Goal: Information Seeking & Learning: Find specific fact

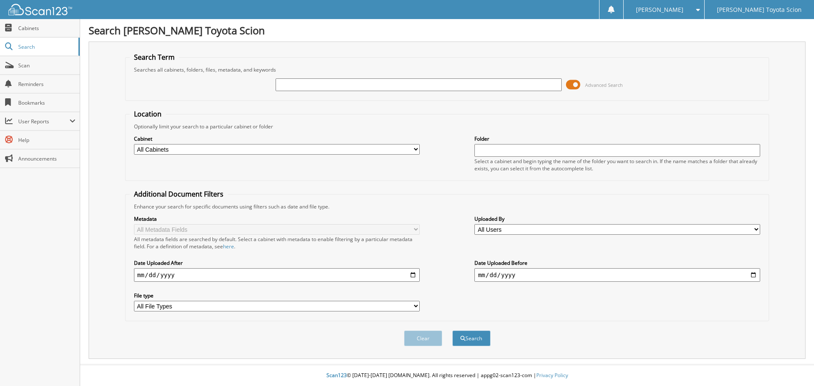
click at [393, 85] on input "text" at bounding box center [418, 84] width 286 height 13
type input "772371"
click at [452, 331] on button "Search" at bounding box center [471, 339] width 38 height 16
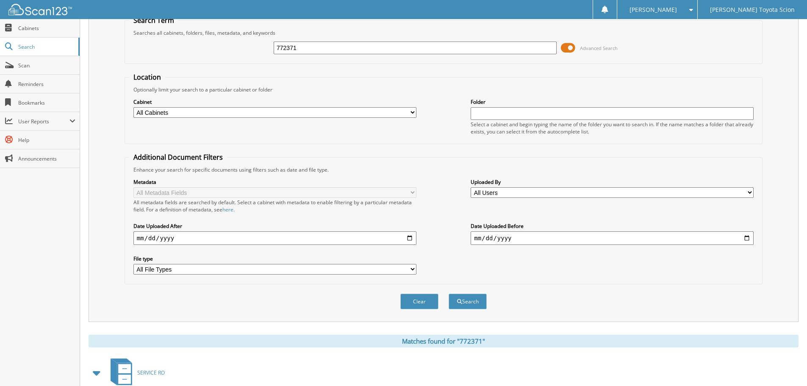
scroll to position [121, 0]
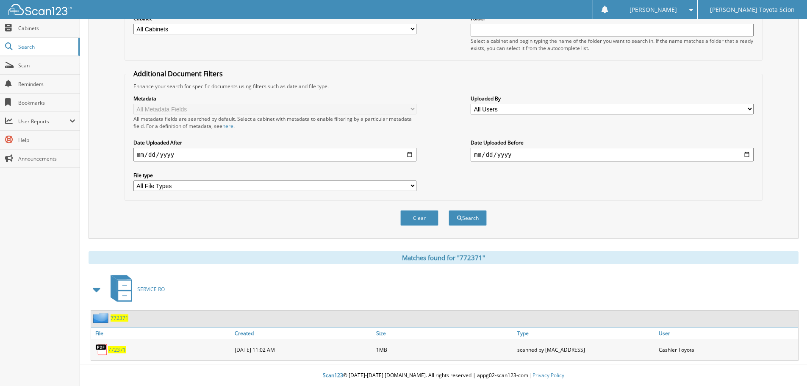
click at [117, 350] on span "772371" at bounding box center [117, 349] width 18 height 7
